Goal: Browse casually: Explore the website without a specific task or goal

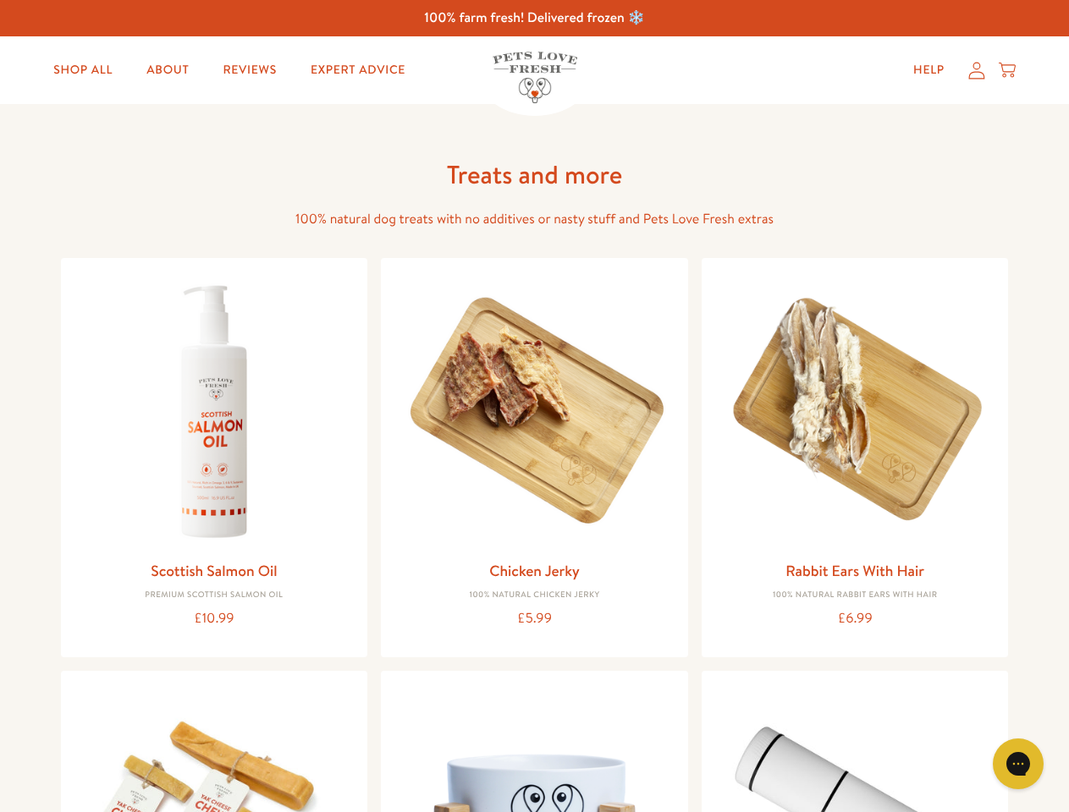
click at [1018, 764] on icon "Gorgias live chat" at bounding box center [1018, 764] width 16 height 16
